Goal: Navigation & Orientation: Locate item on page

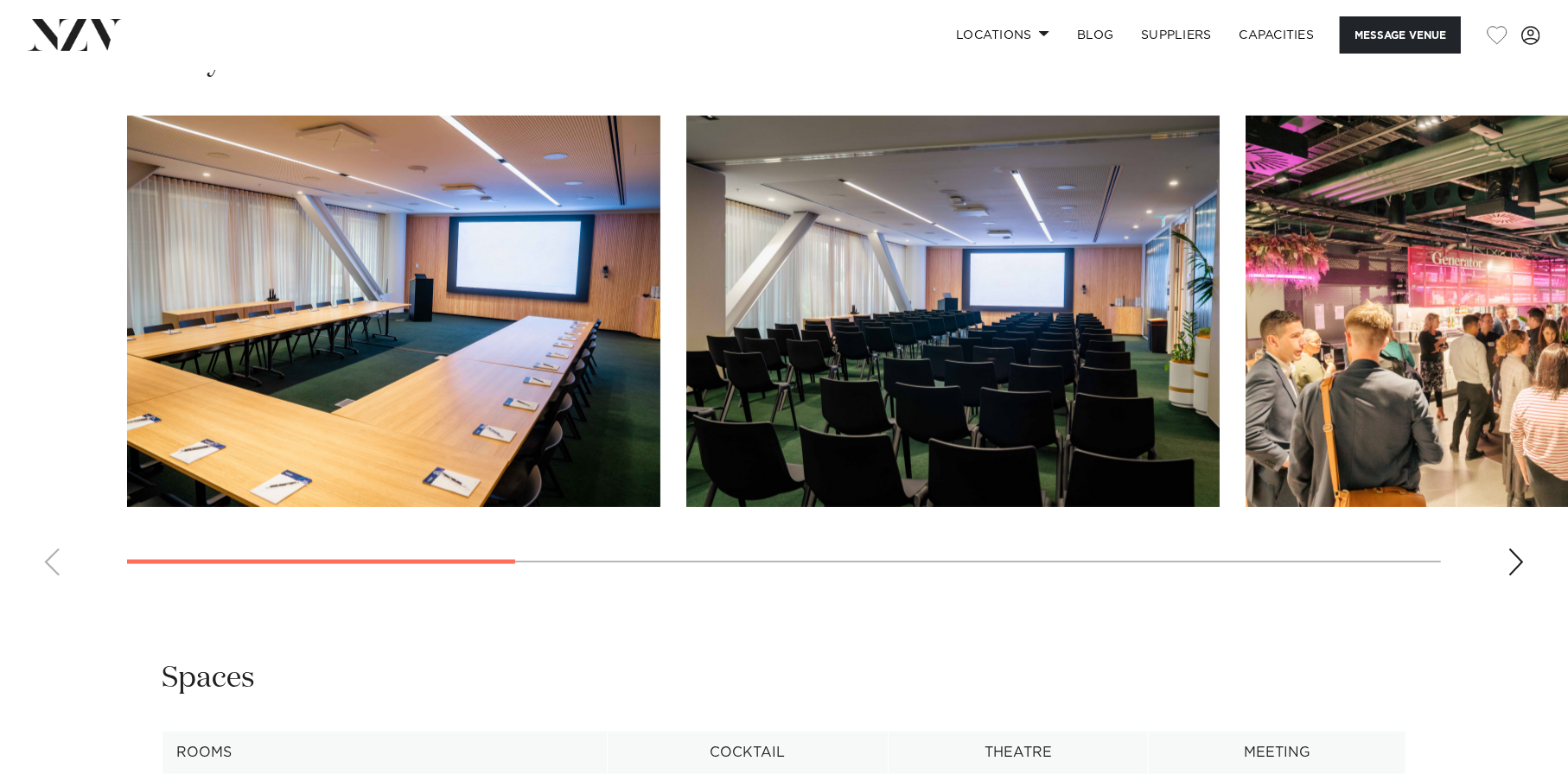
scroll to position [1728, 0]
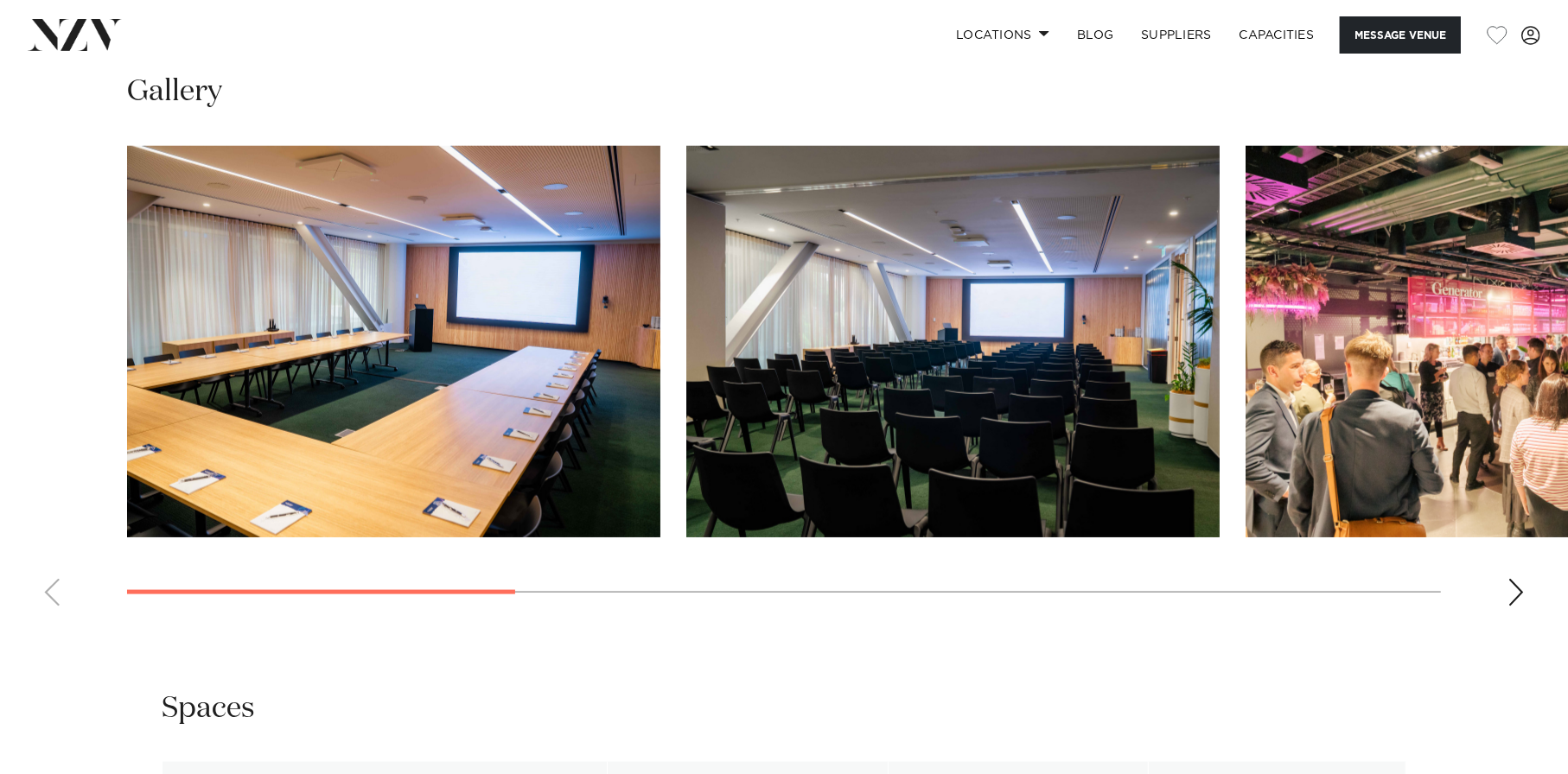
click at [1519, 596] on div "Next slide" at bounding box center [1516, 593] width 17 height 28
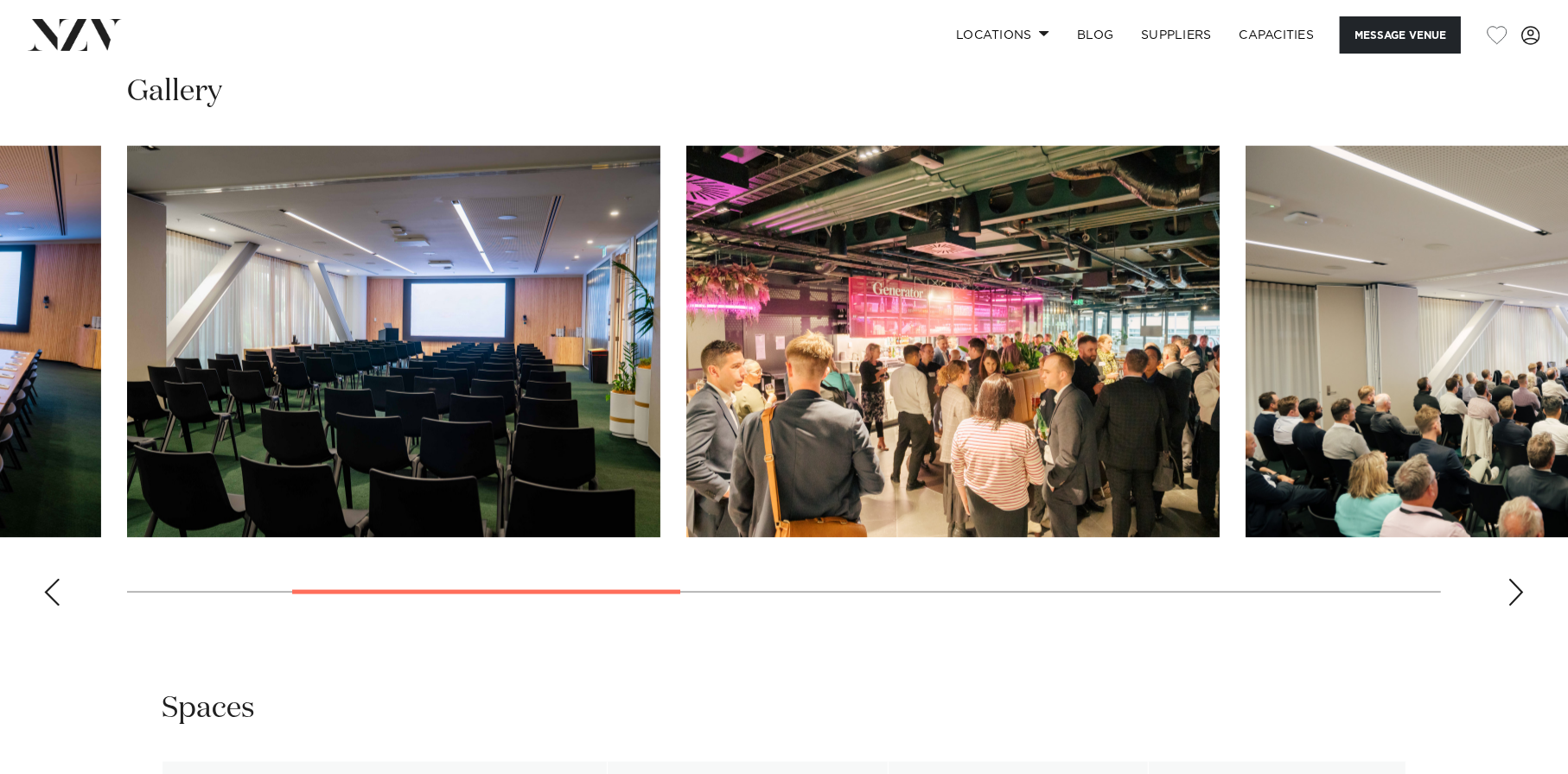
click at [1519, 596] on div "Next slide" at bounding box center [1516, 593] width 17 height 28
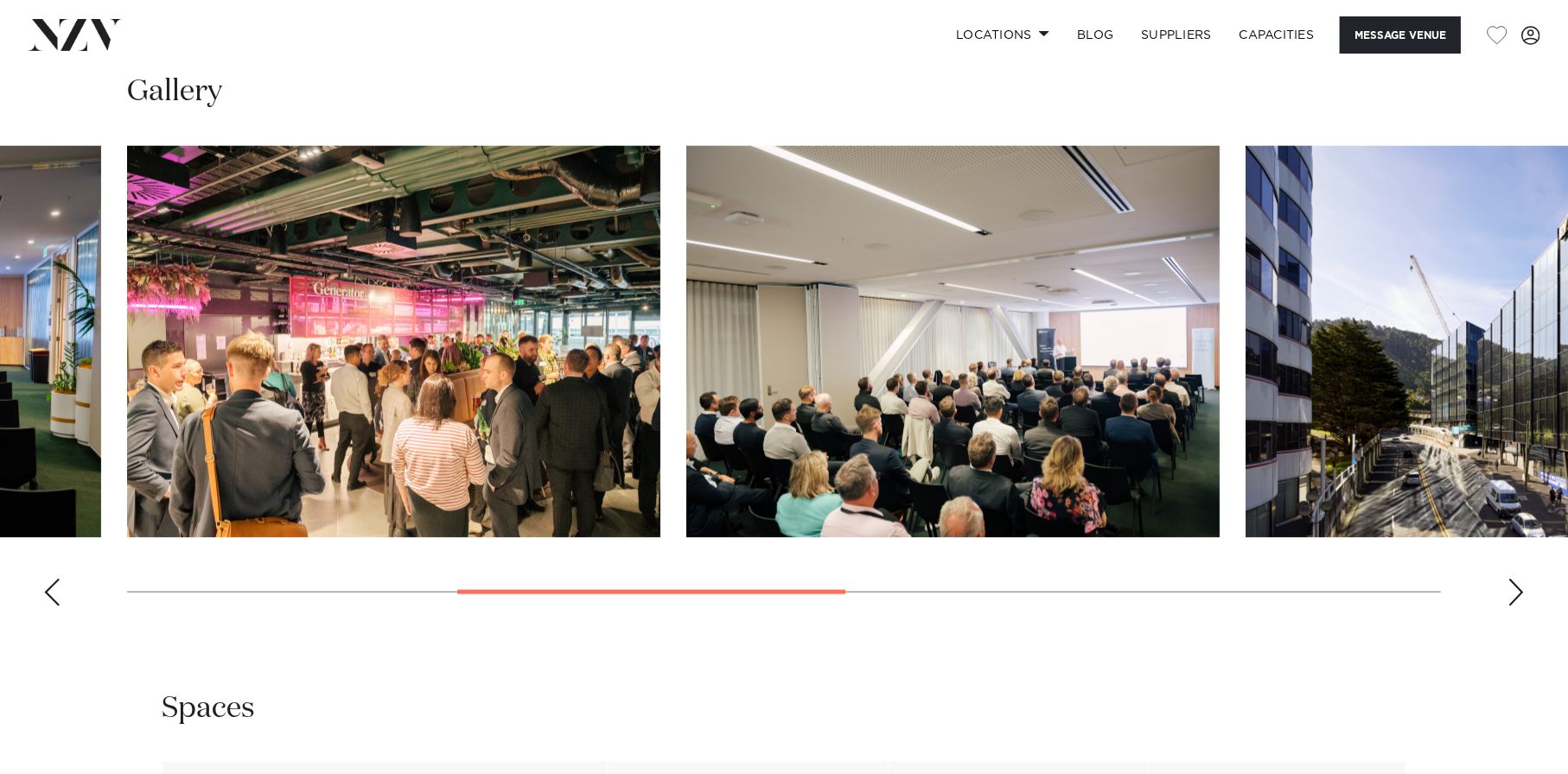
click at [1518, 593] on div "Next slide" at bounding box center [1516, 593] width 17 height 28
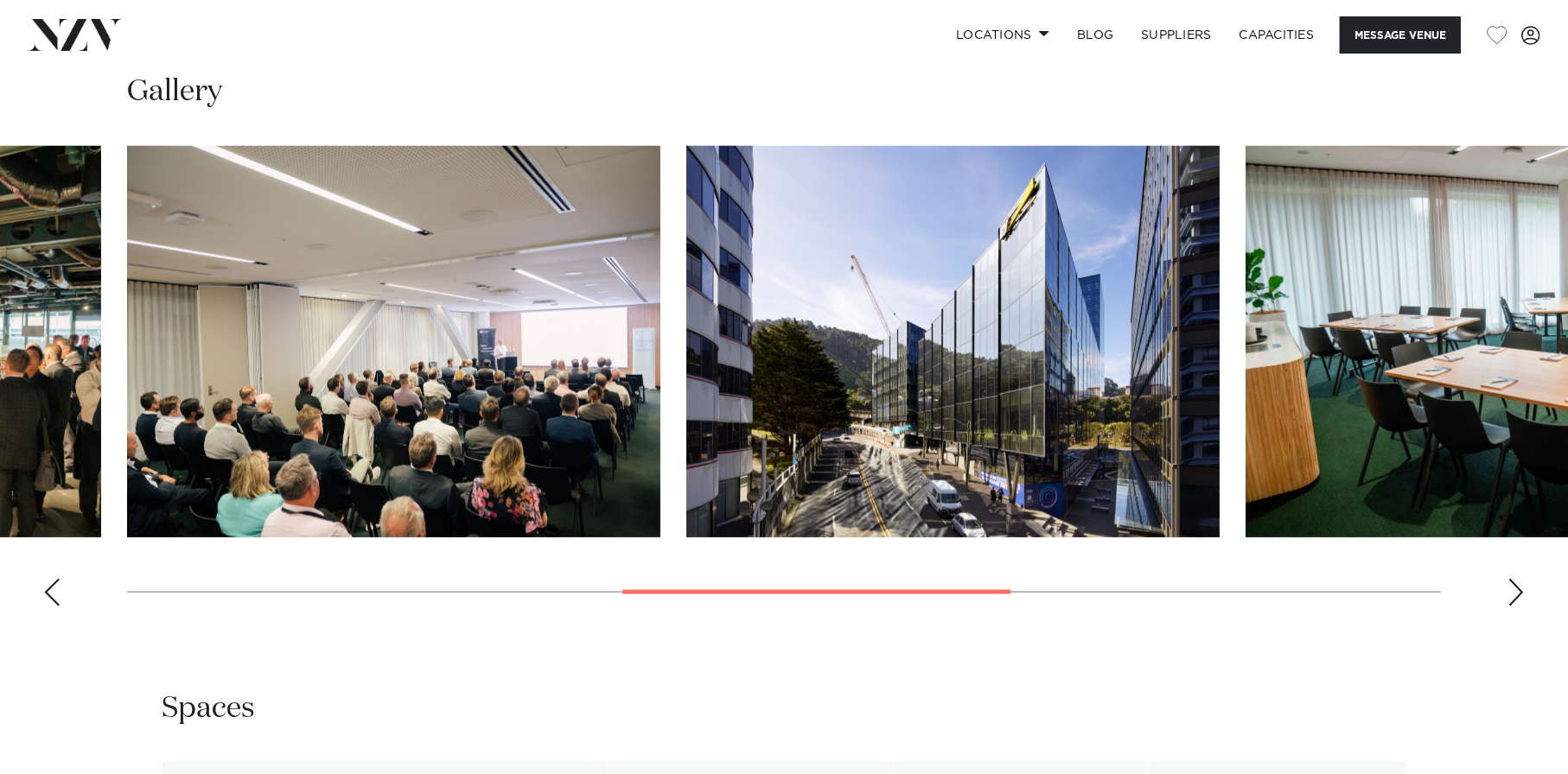
click at [1515, 593] on div "Next slide" at bounding box center [1516, 593] width 17 height 28
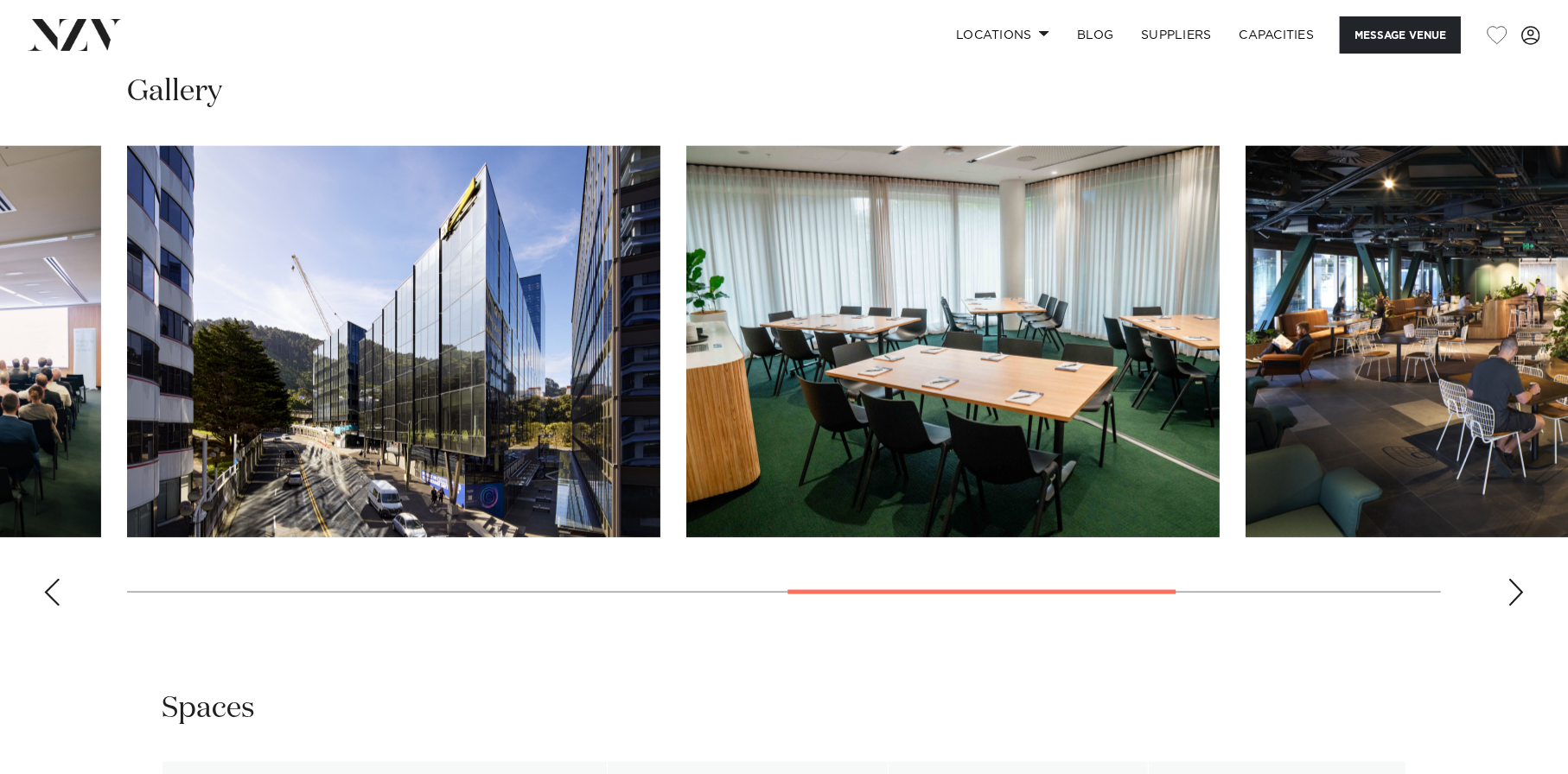
click at [1515, 593] on div "Next slide" at bounding box center [1516, 593] width 17 height 28
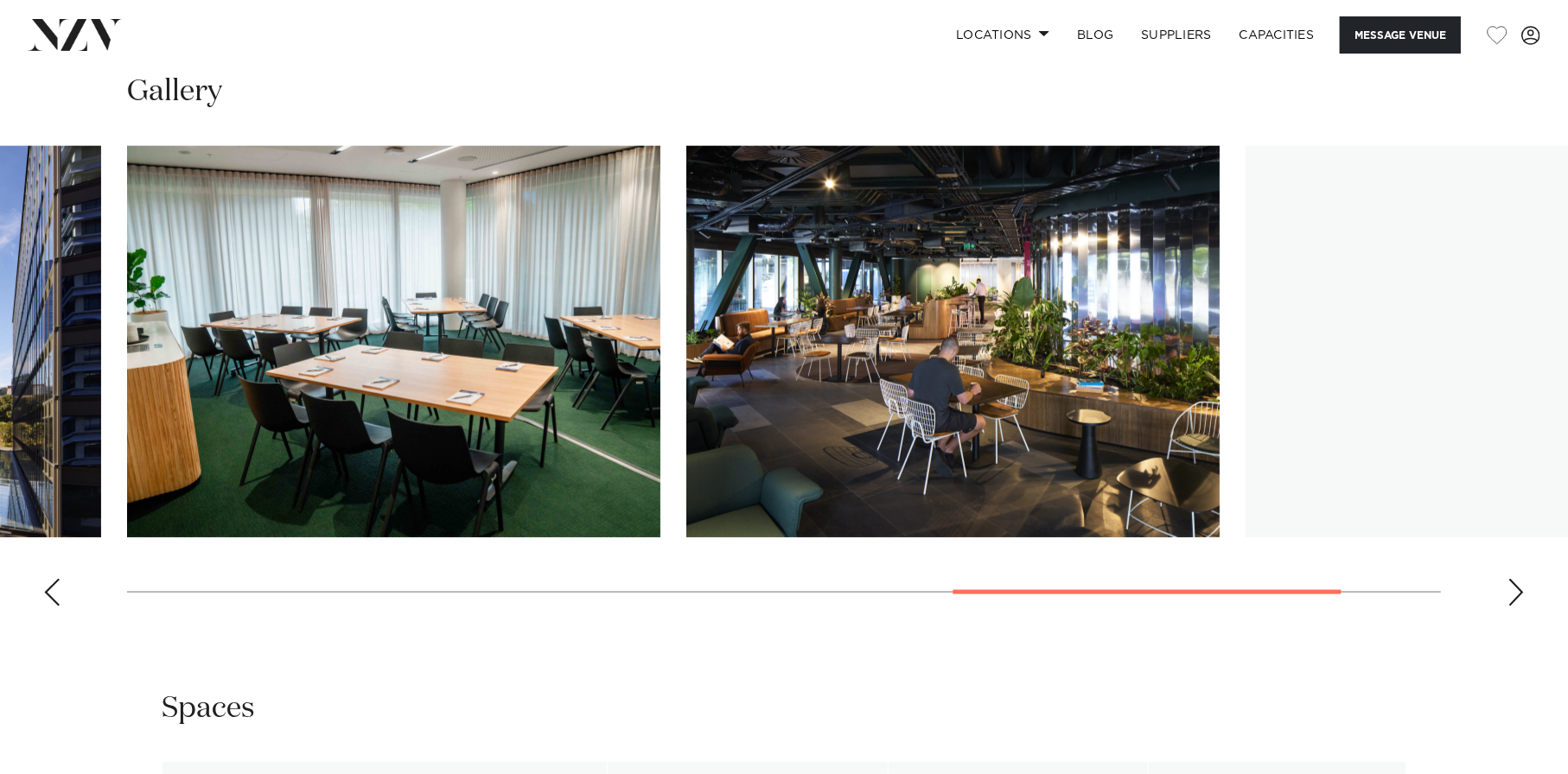
click at [1514, 592] on div "Next slide" at bounding box center [1516, 593] width 17 height 28
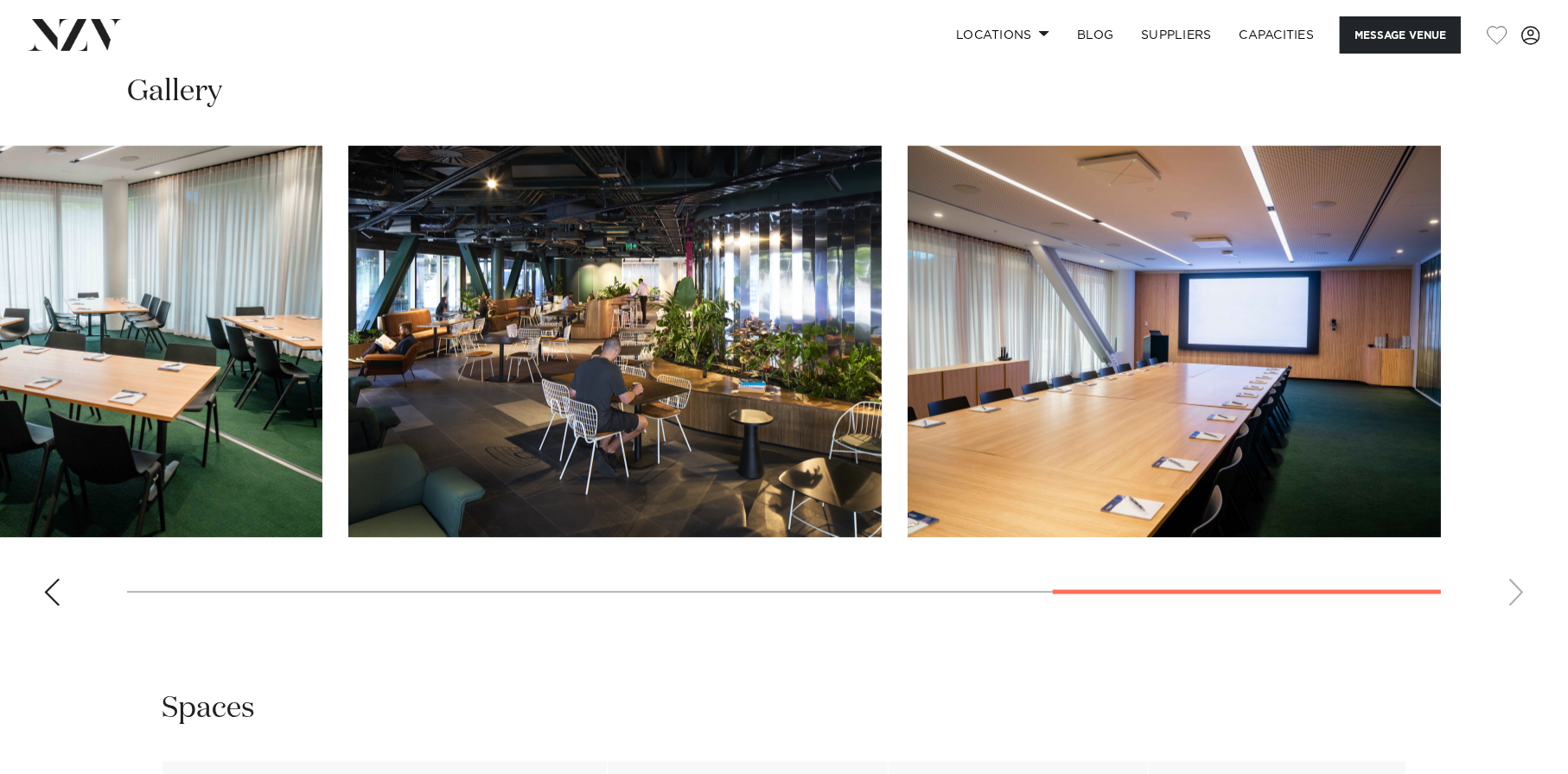
click at [57, 580] on div "Previous slide" at bounding box center [51, 593] width 17 height 28
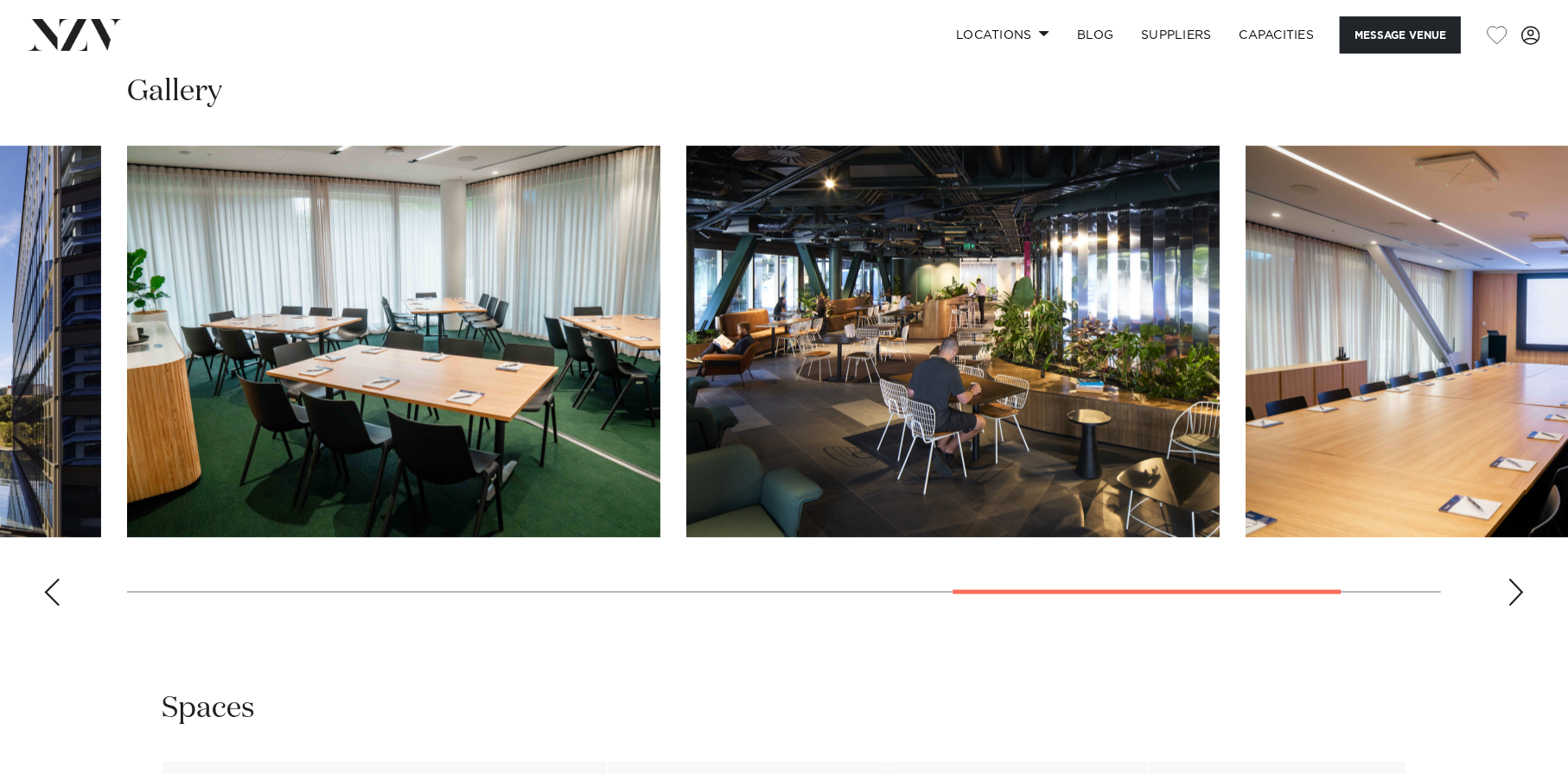
click at [57, 580] on div "Previous slide" at bounding box center [51, 593] width 17 height 28
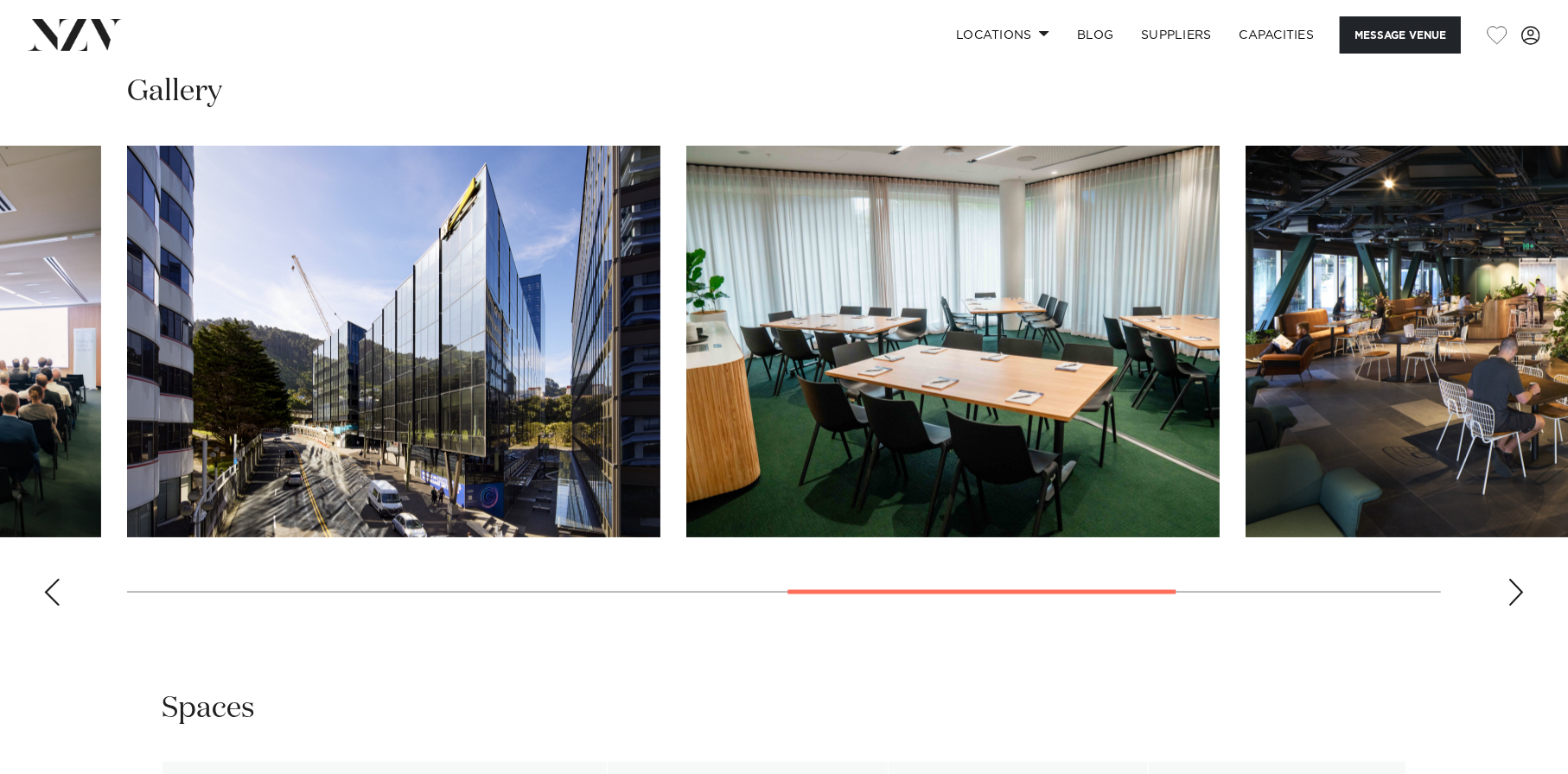
click at [57, 580] on div "Previous slide" at bounding box center [51, 593] width 17 height 28
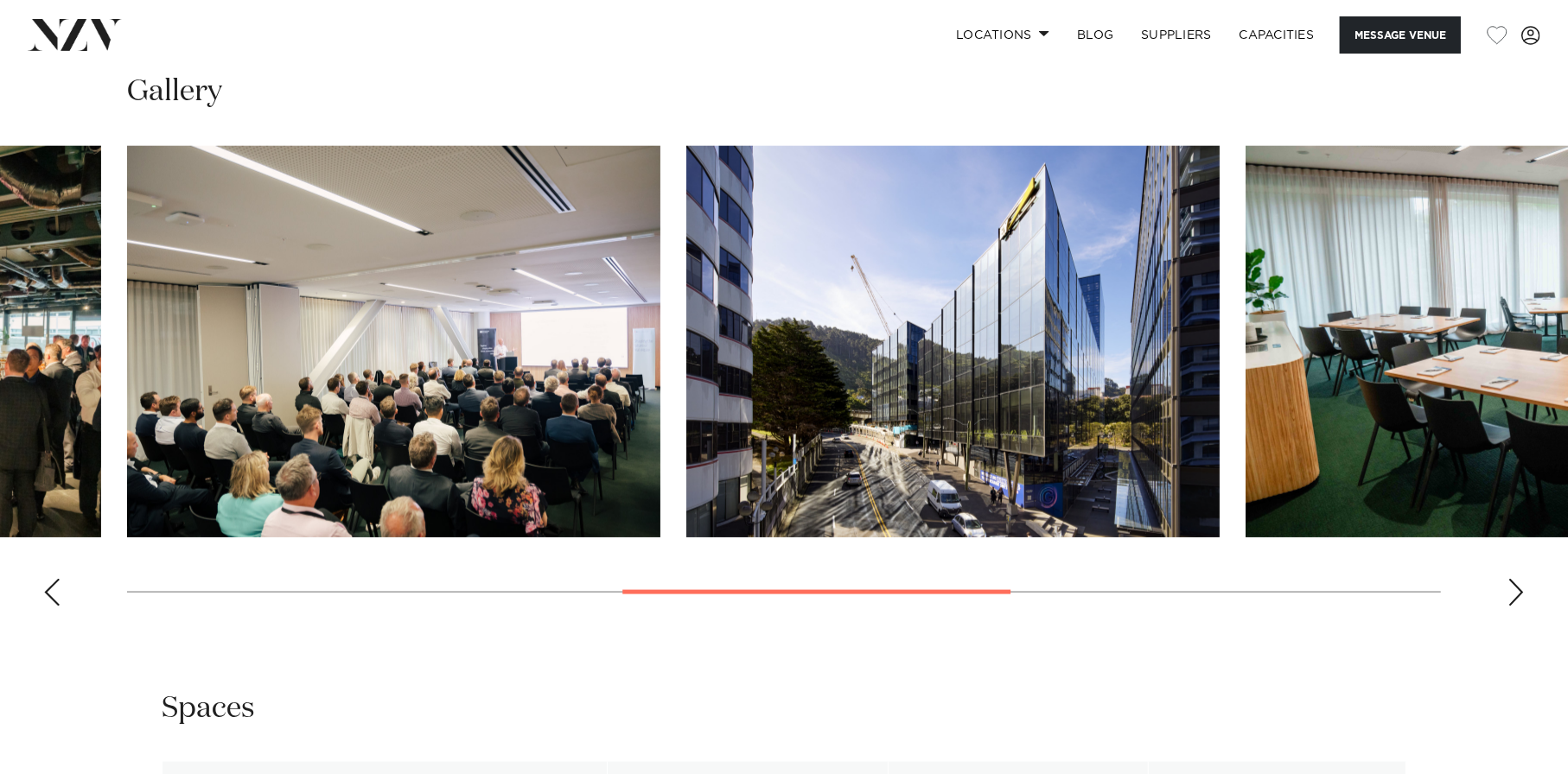
click at [55, 596] on div "Previous slide" at bounding box center [51, 593] width 17 height 28
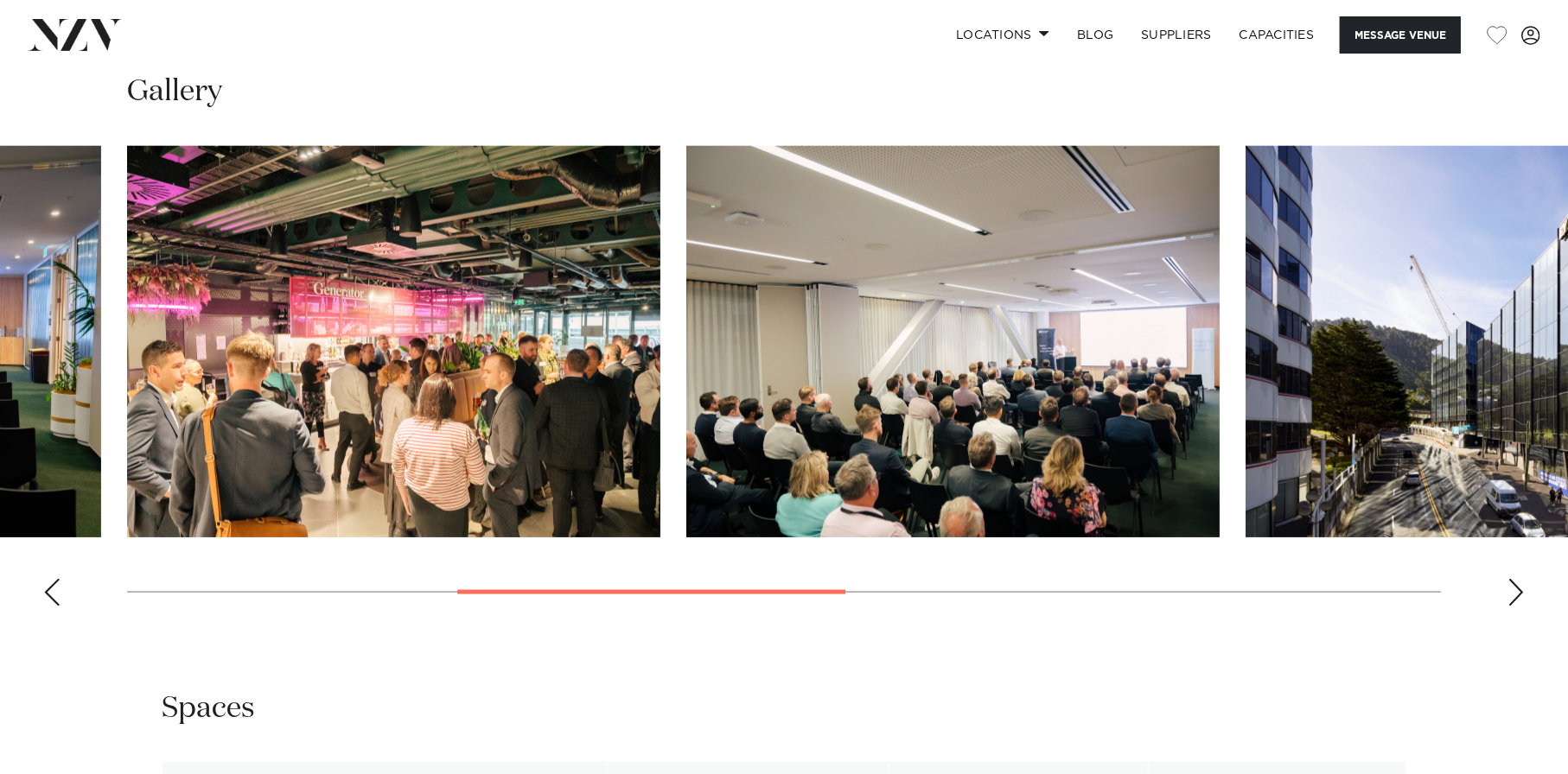
click at [54, 596] on div "Previous slide" at bounding box center [51, 593] width 17 height 28
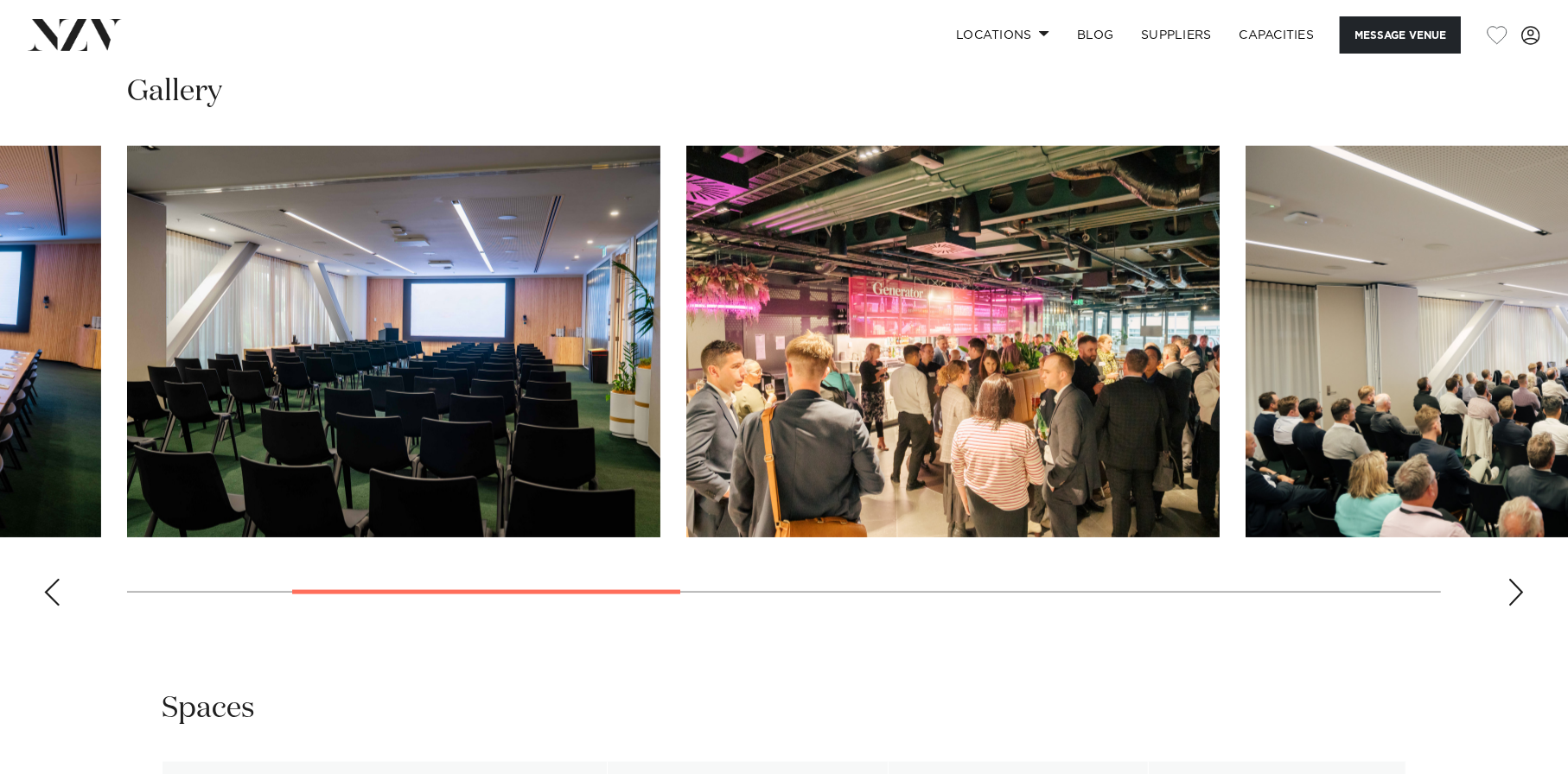
click at [54, 596] on div "Previous slide" at bounding box center [51, 593] width 17 height 28
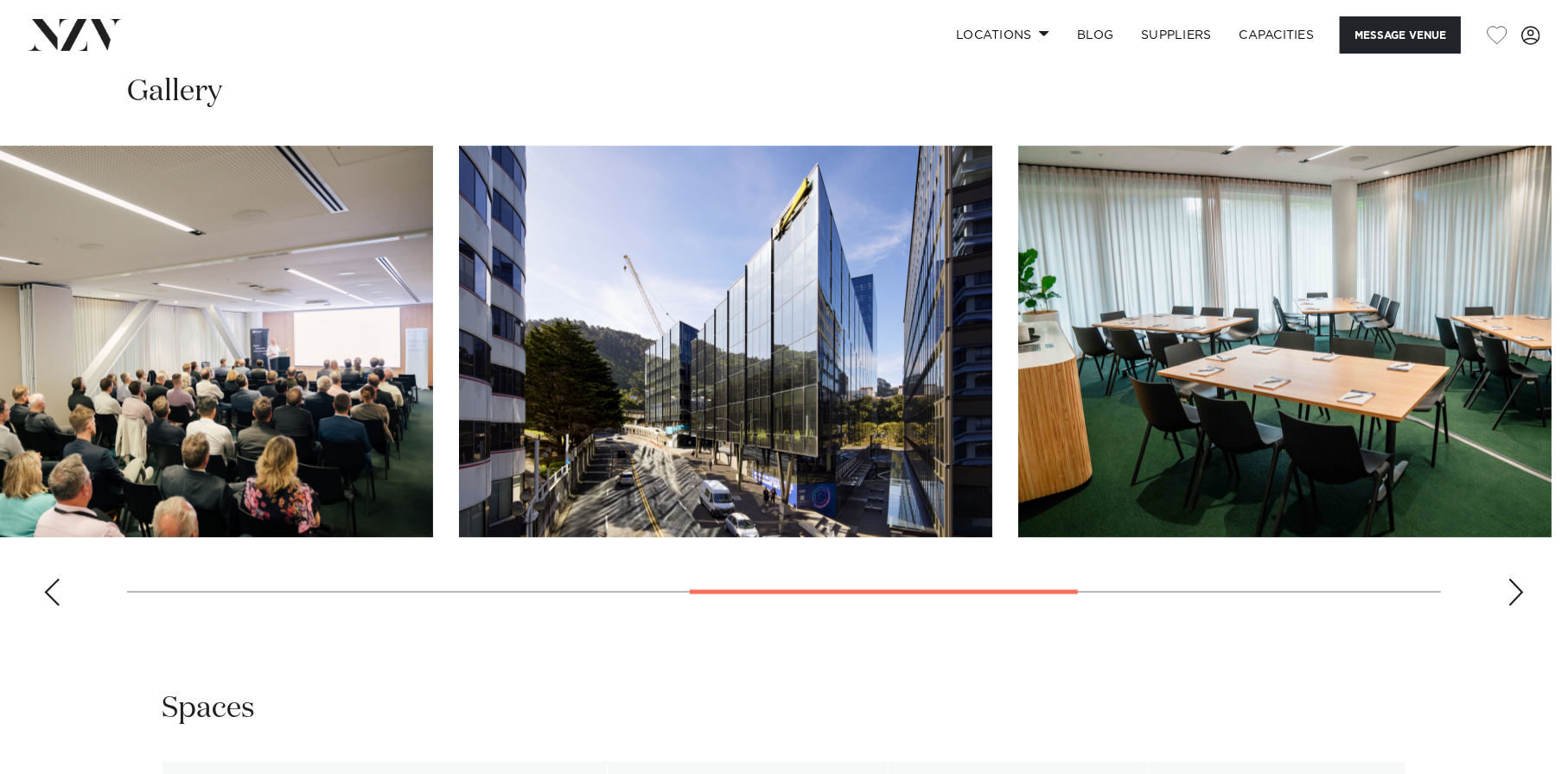
click at [294, 356] on img "4 / 8" at bounding box center [166, 342] width 533 height 391
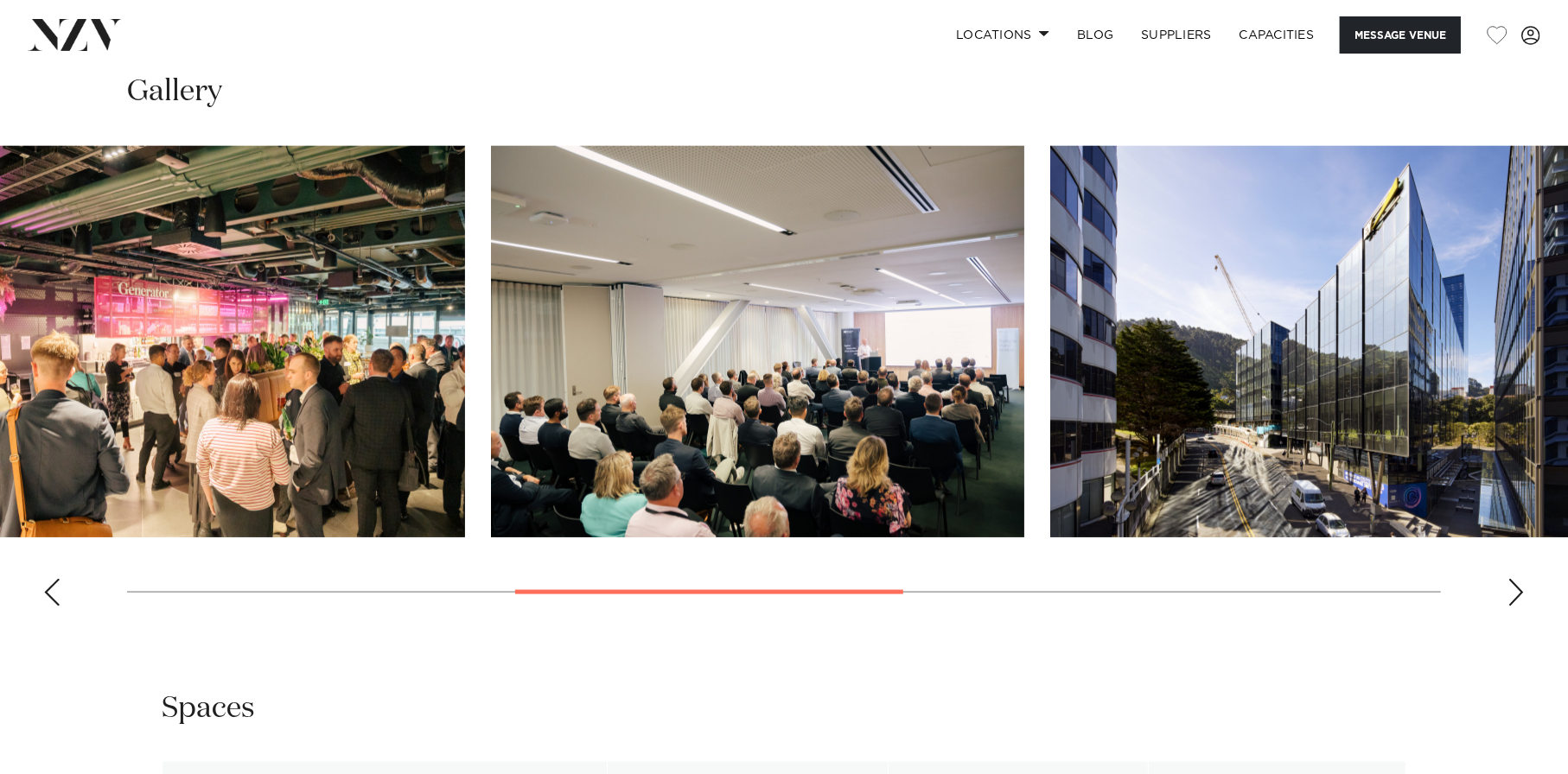
click at [969, 349] on img "4 / 8" at bounding box center [758, 342] width 533 height 391
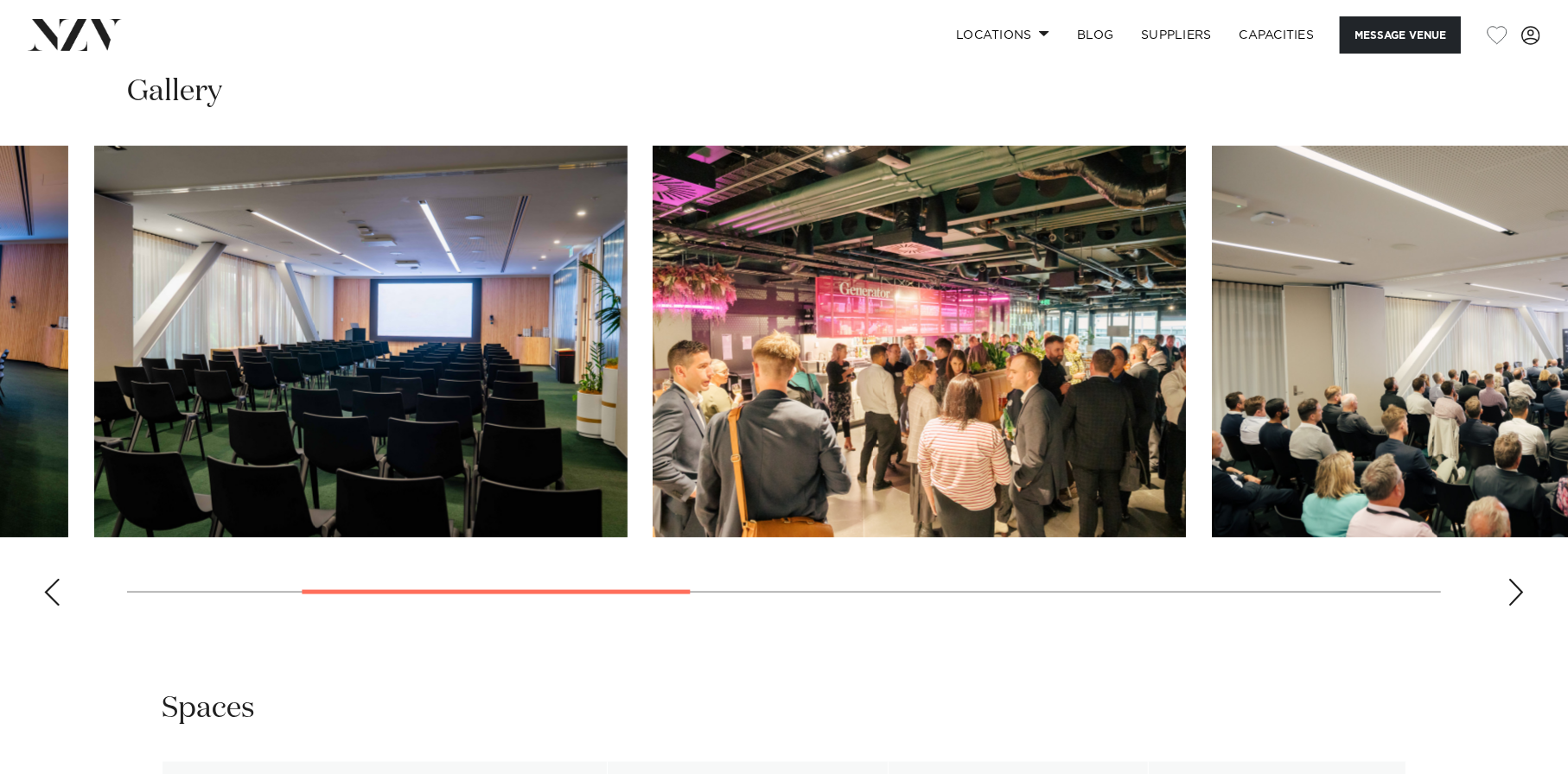
click at [1186, 374] on img "3 / 8" at bounding box center [921, 342] width 533 height 391
